Goal: Task Accomplishment & Management: Use online tool/utility

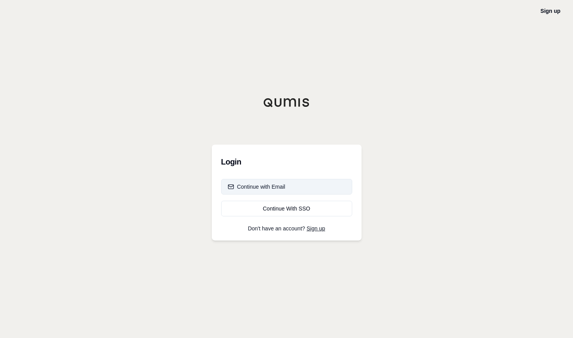
click at [277, 183] on div "Continue with Email" at bounding box center [257, 187] width 58 height 8
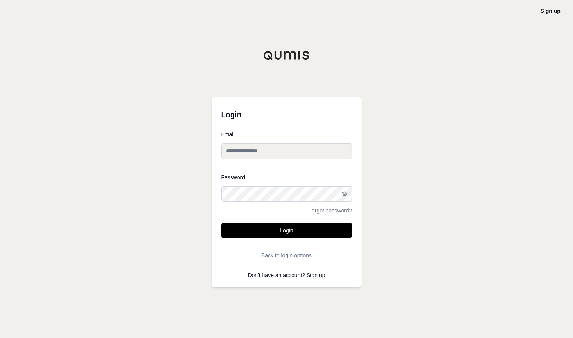
click at [280, 155] on input "Email" at bounding box center [286, 152] width 131 height 16
type input "**********"
click at [221, 223] on button "Login" at bounding box center [286, 231] width 131 height 16
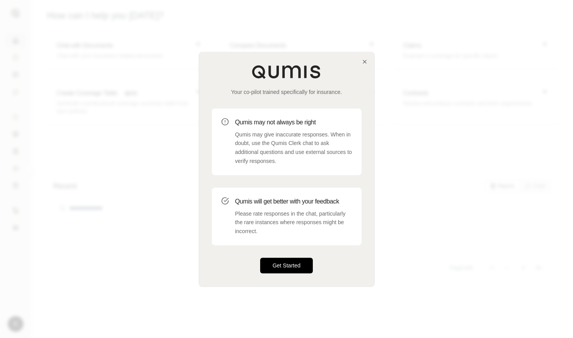
click at [283, 268] on button "Get Started" at bounding box center [286, 266] width 53 height 16
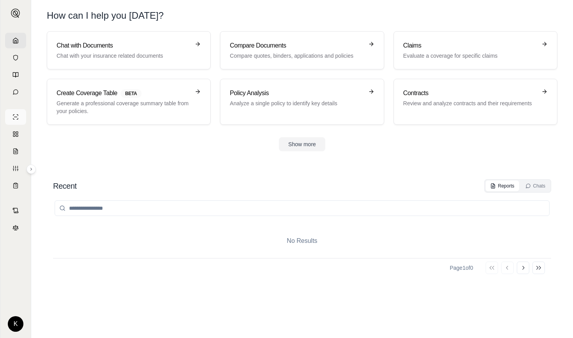
click at [15, 117] on icon at bounding box center [15, 117] width 6 height 6
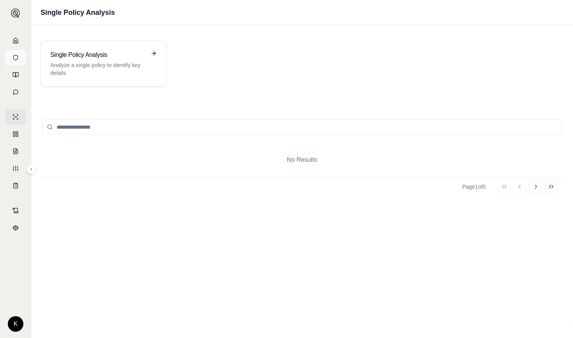
click at [14, 59] on icon at bounding box center [15, 58] width 6 height 6
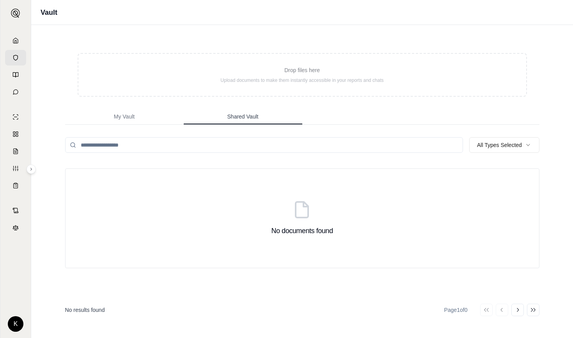
click at [243, 111] on button "Shared Vault" at bounding box center [243, 117] width 119 height 16
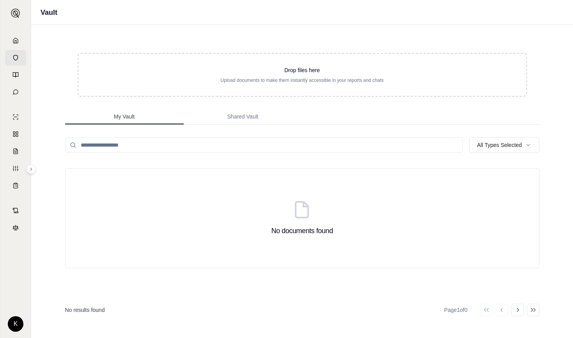
click at [129, 116] on span "My Vault" at bounding box center [124, 117] width 21 height 8
click at [16, 323] on html "K Vault Drop files here Upload documents to make them instantly accessible in y…" at bounding box center [286, 169] width 573 height 338
click at [43, 265] on link "Member Portal" at bounding box center [34, 266] width 64 height 12
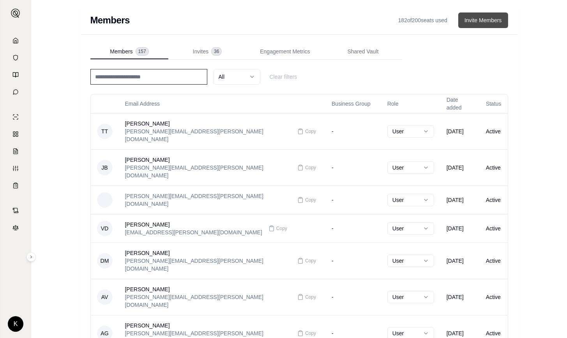
click at [484, 19] on button "Invite Members" at bounding box center [484, 20] width 50 height 16
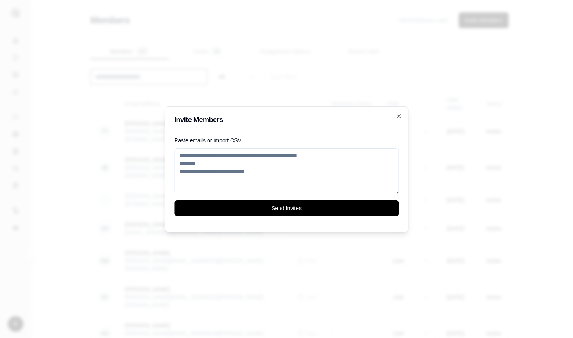
click at [219, 170] on textarea "Paste emails or import CSV" at bounding box center [286, 171] width 224 height 46
paste textarea "**********"
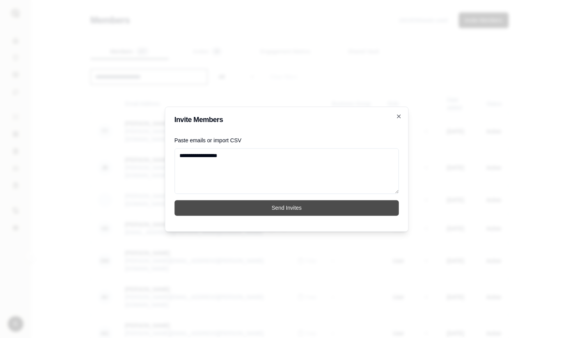
type textarea "**********"
click at [258, 207] on button "Send Invites" at bounding box center [286, 208] width 225 height 16
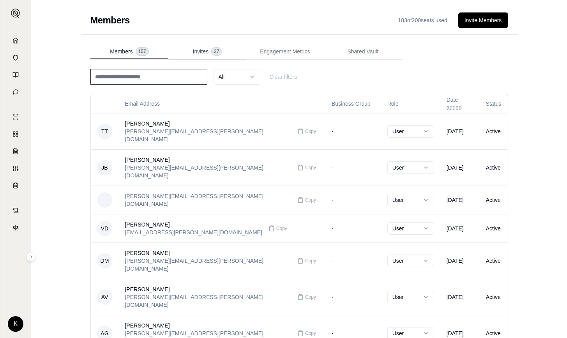
click at [205, 53] on span "Invites" at bounding box center [201, 52] width 16 height 8
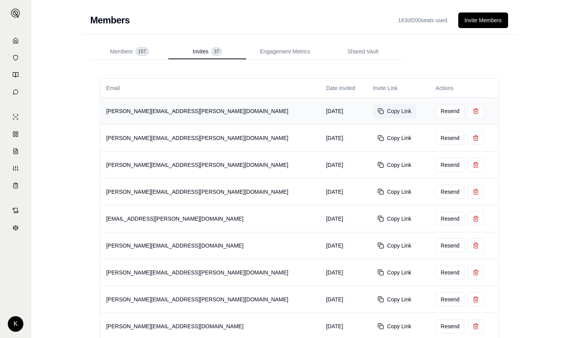
click at [373, 113] on button "Copy Link" at bounding box center [394, 111] width 43 height 14
click at [16, 57] on icon at bounding box center [15, 58] width 6 height 6
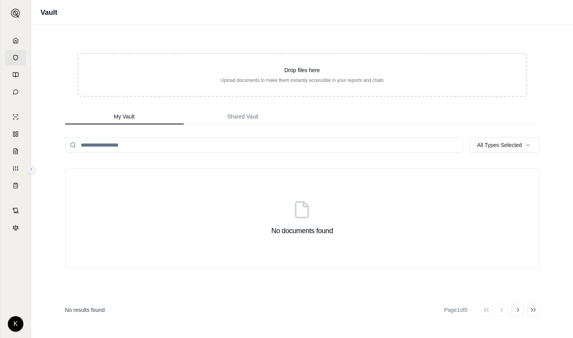
click at [33, 168] on icon at bounding box center [31, 169] width 5 height 5
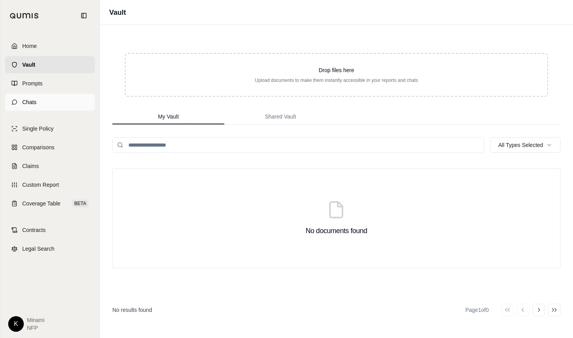
click at [35, 99] on span "Chats" at bounding box center [29, 102] width 14 height 8
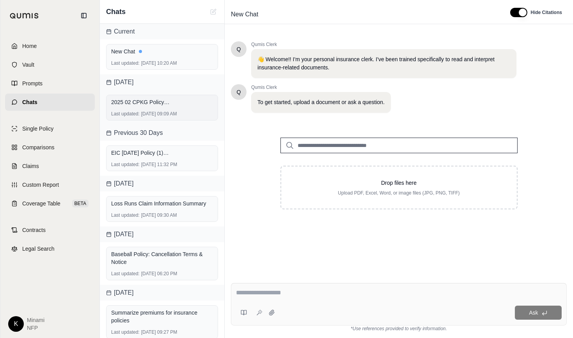
click at [160, 102] on span "2025 02 CPKG Policy (Berkley National Insurance).pdf" at bounding box center [140, 102] width 59 height 8
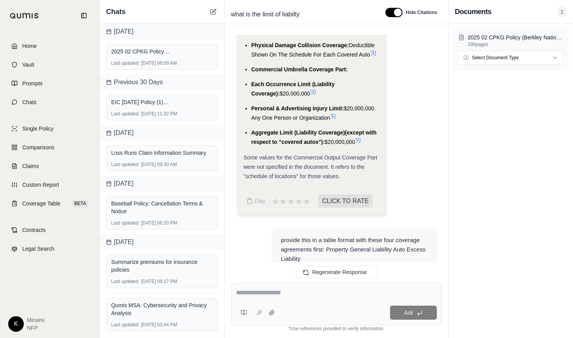
scroll to position [1775, 0]
click at [254, 208] on button "Copy" at bounding box center [255, 201] width 25 height 16
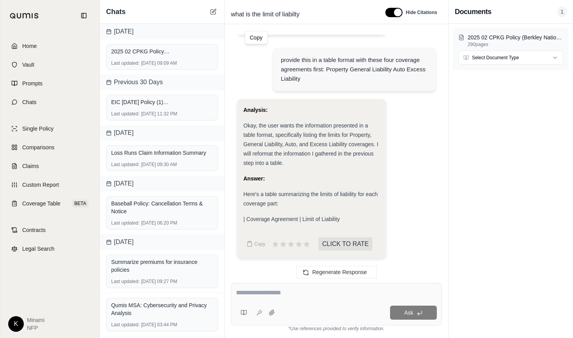
click at [483, 160] on div "2025 02 CPKG Policy (Berkley National Insurance).pdf 290 pages Select Document …" at bounding box center [511, 181] width 124 height 314
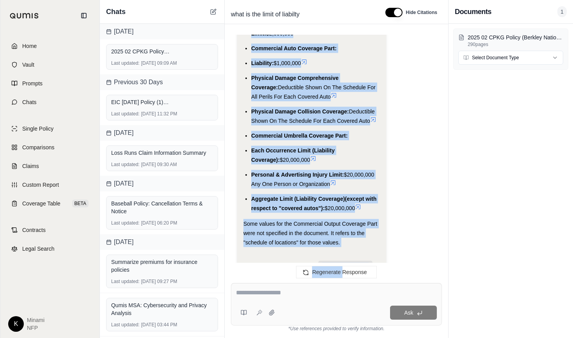
scroll to position [1714, 0]
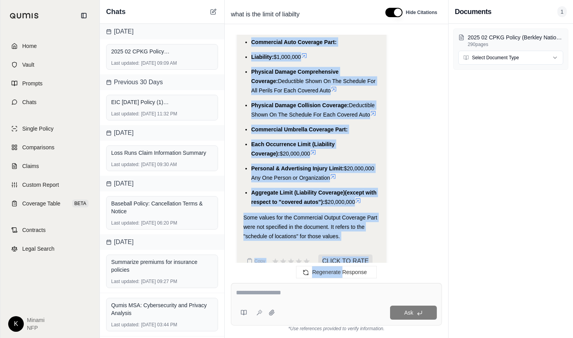
drag, startPoint x: 245, startPoint y: 60, endPoint x: 356, endPoint y: 223, distance: 197.9
copy div "Here are the limits of liability for each coverage part of the insurance packag…"
